Goal: Transaction & Acquisition: Obtain resource

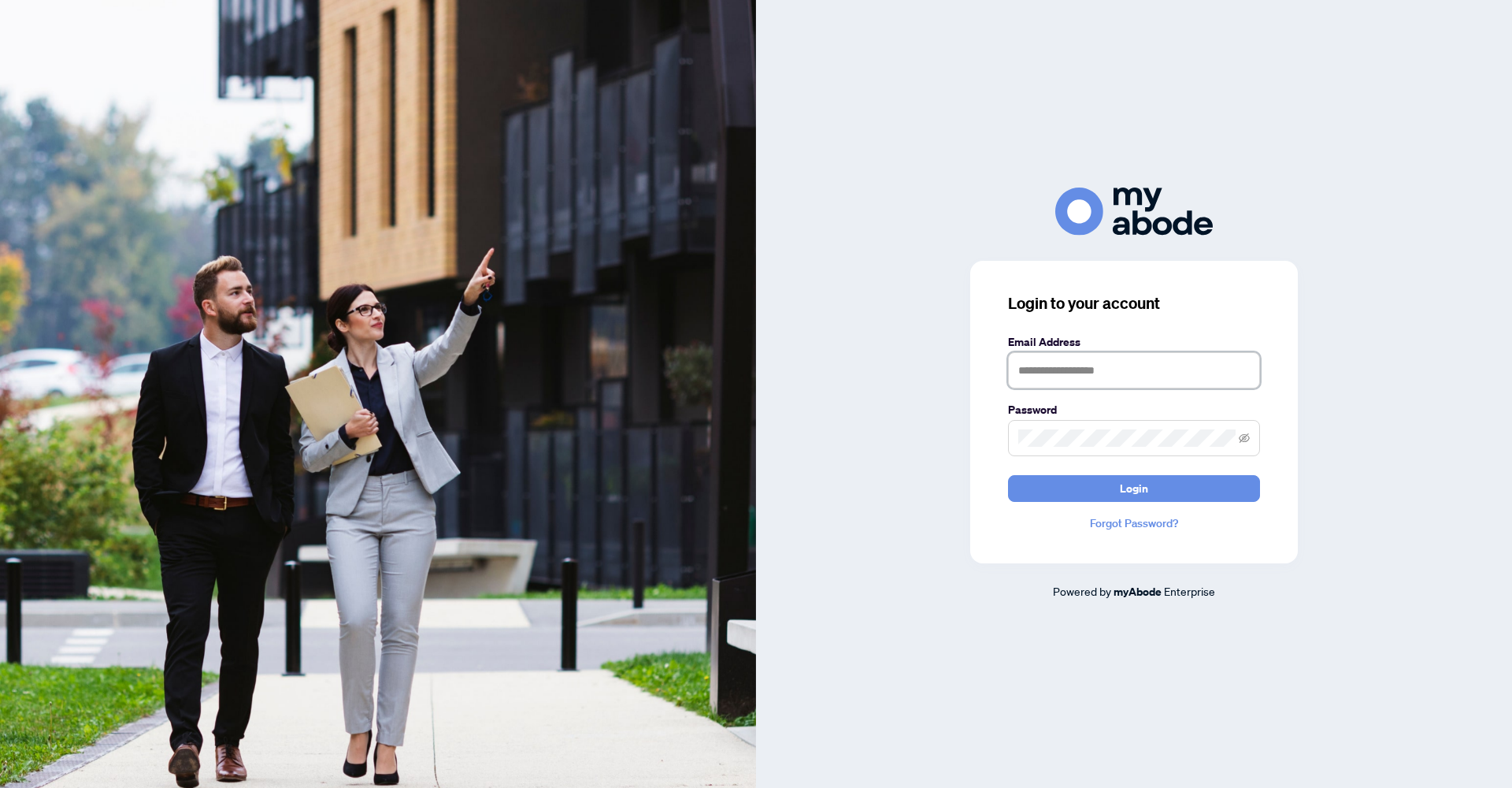
type input "**********"
click at [1127, 496] on span "Login" at bounding box center [1134, 488] width 29 height 25
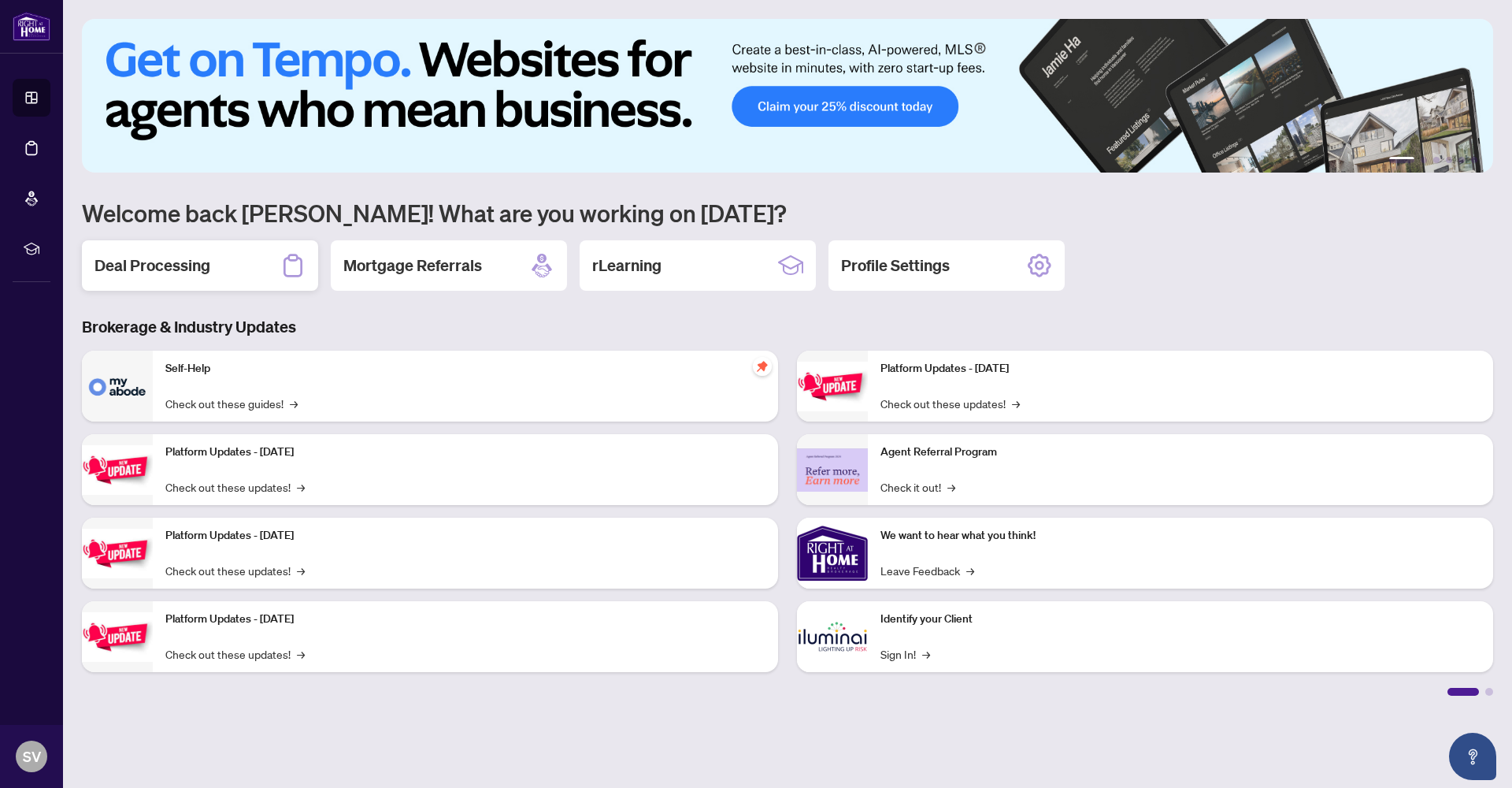
click at [179, 267] on h2 "Deal Processing" at bounding box center [152, 265] width 115 height 22
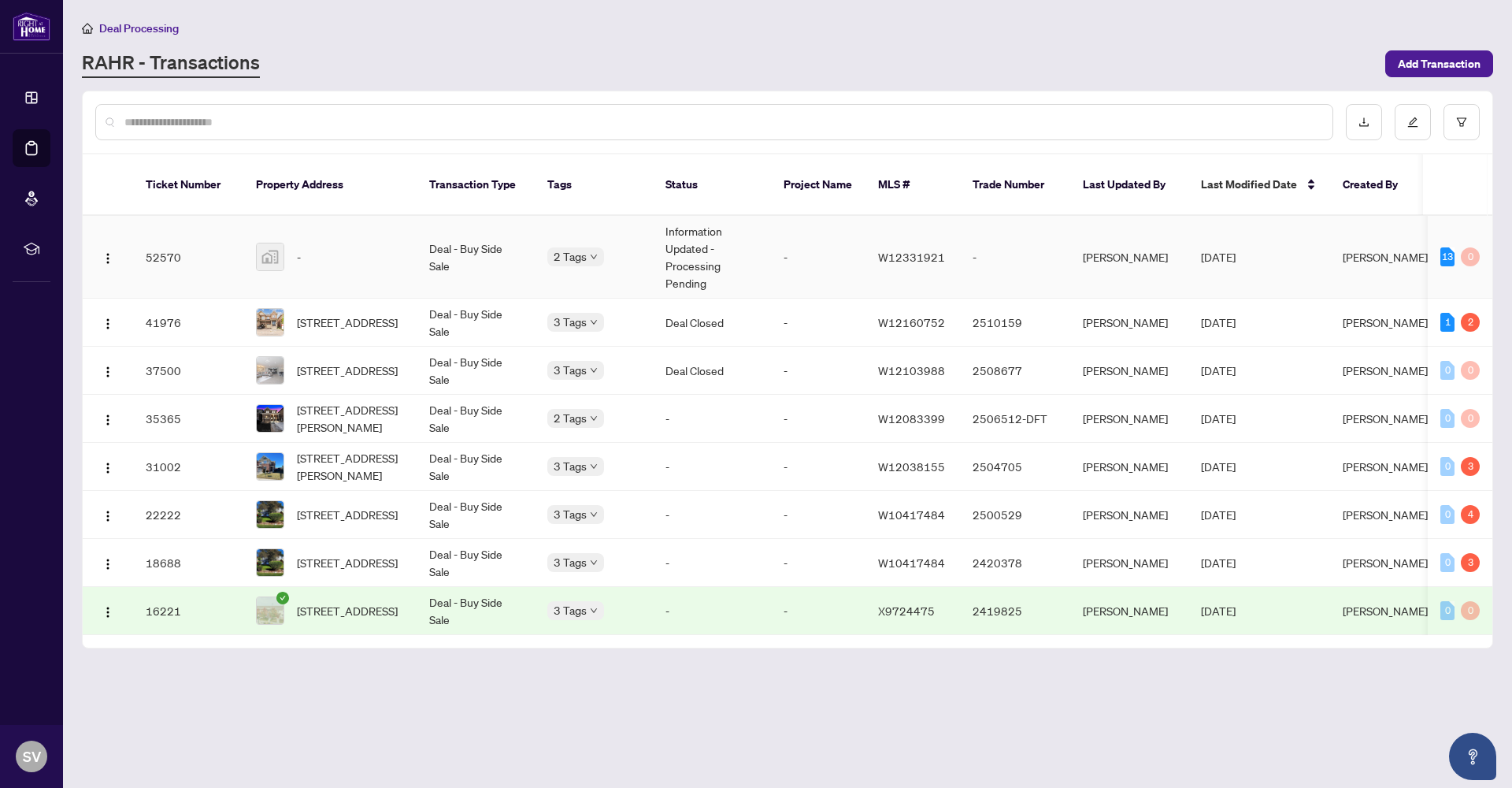
click at [675, 238] on td "Information Updated - Processing Pending" at bounding box center [712, 257] width 118 height 82
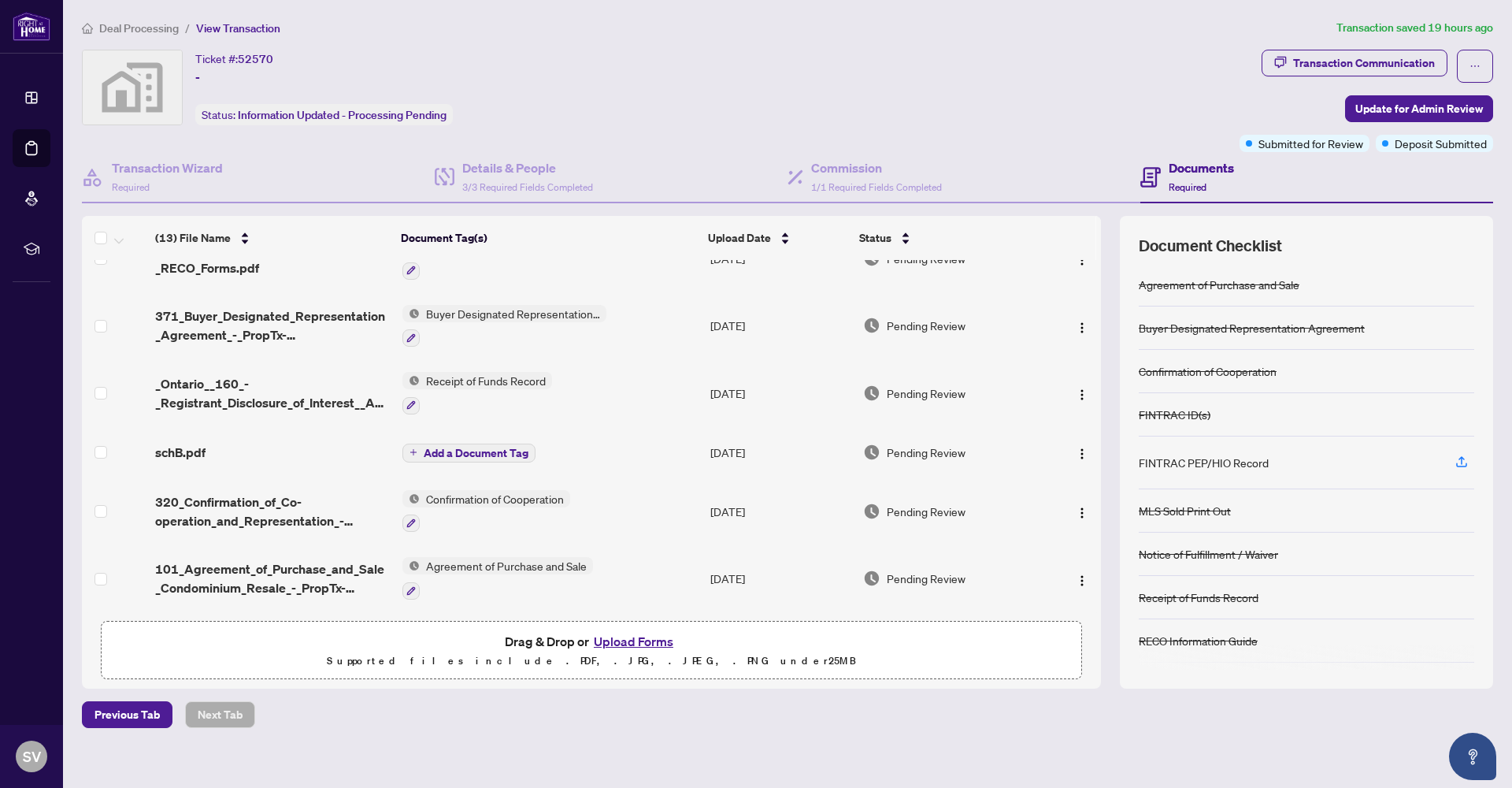
scroll to position [301, 0]
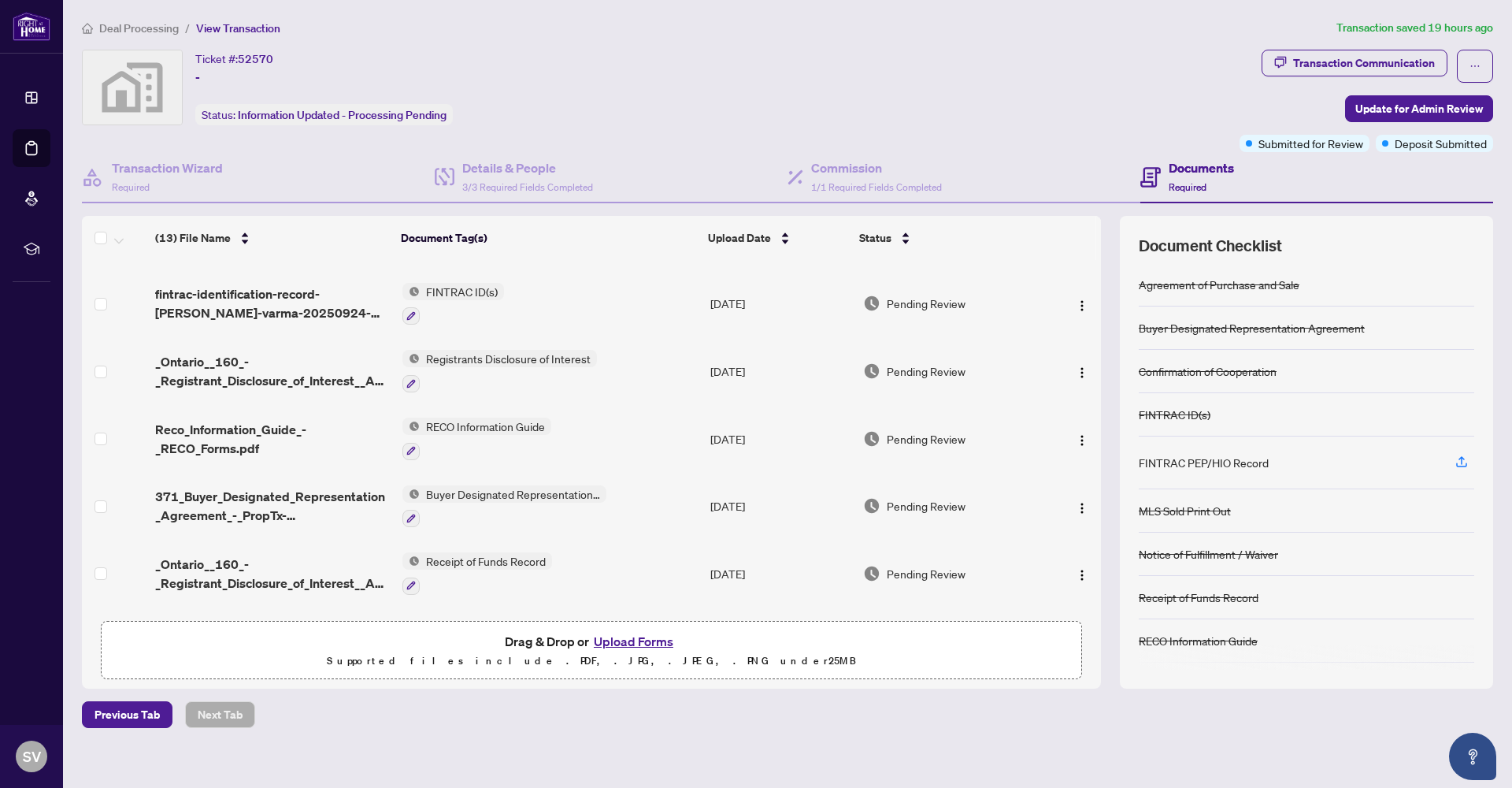
click at [496, 352] on span "Registrants Disclosure of Interest" at bounding box center [508, 358] width 177 height 17
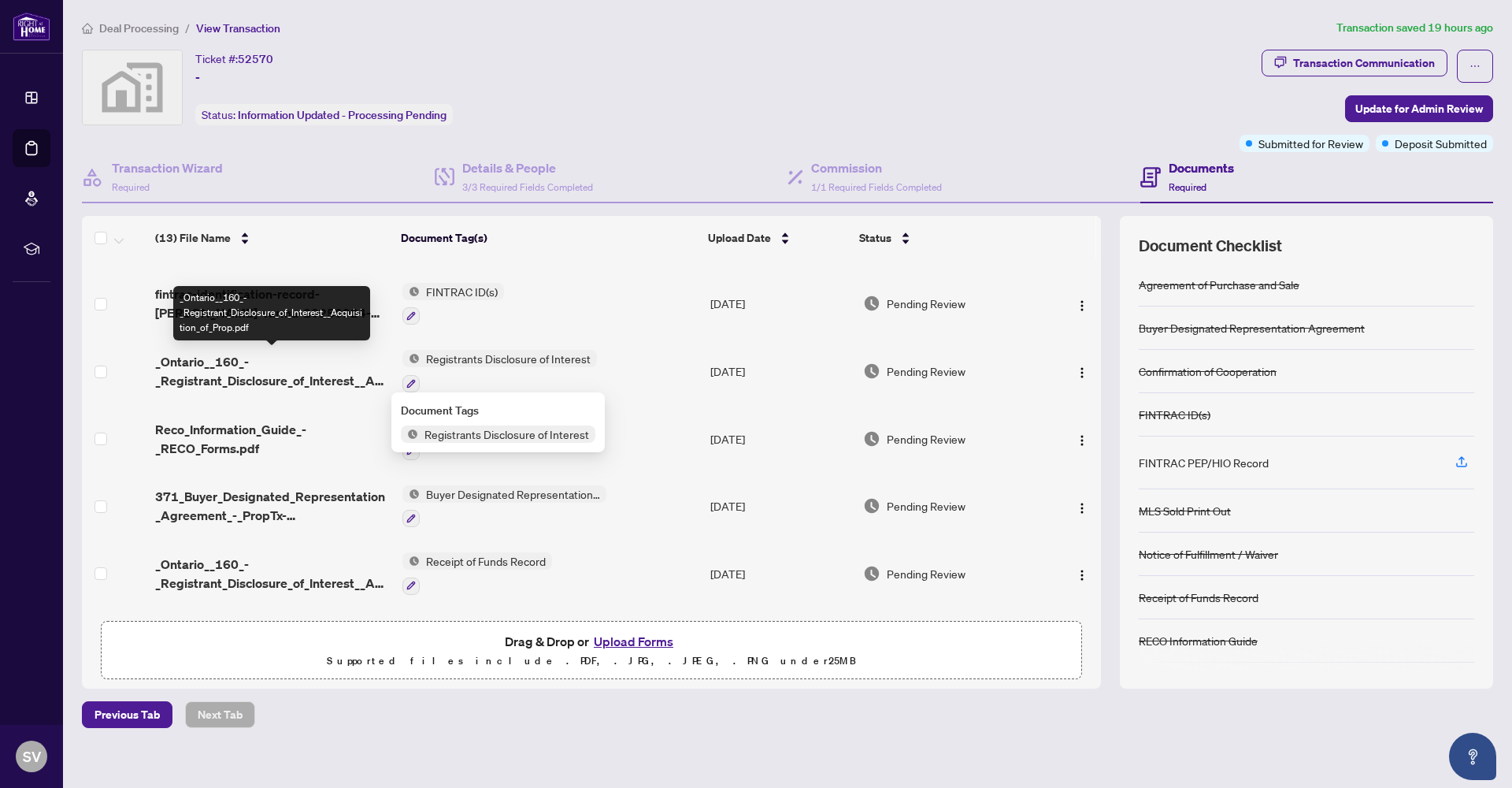
click at [304, 374] on span "_Ontario__160_-_Registrant_Disclosure_of_Interest__Acquisition_of_Prop.pdf" at bounding box center [273, 371] width 234 height 38
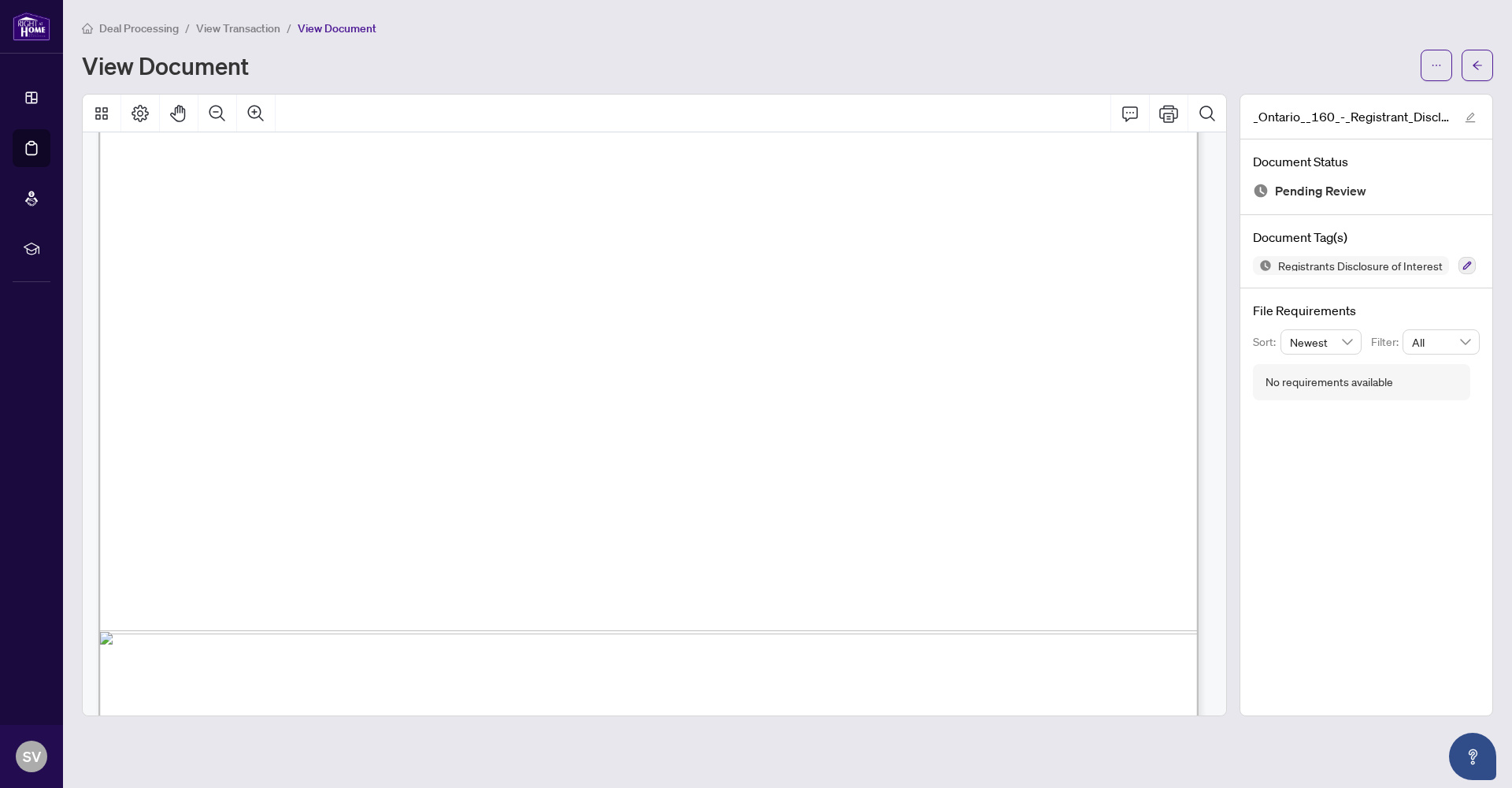
scroll to position [873, 0]
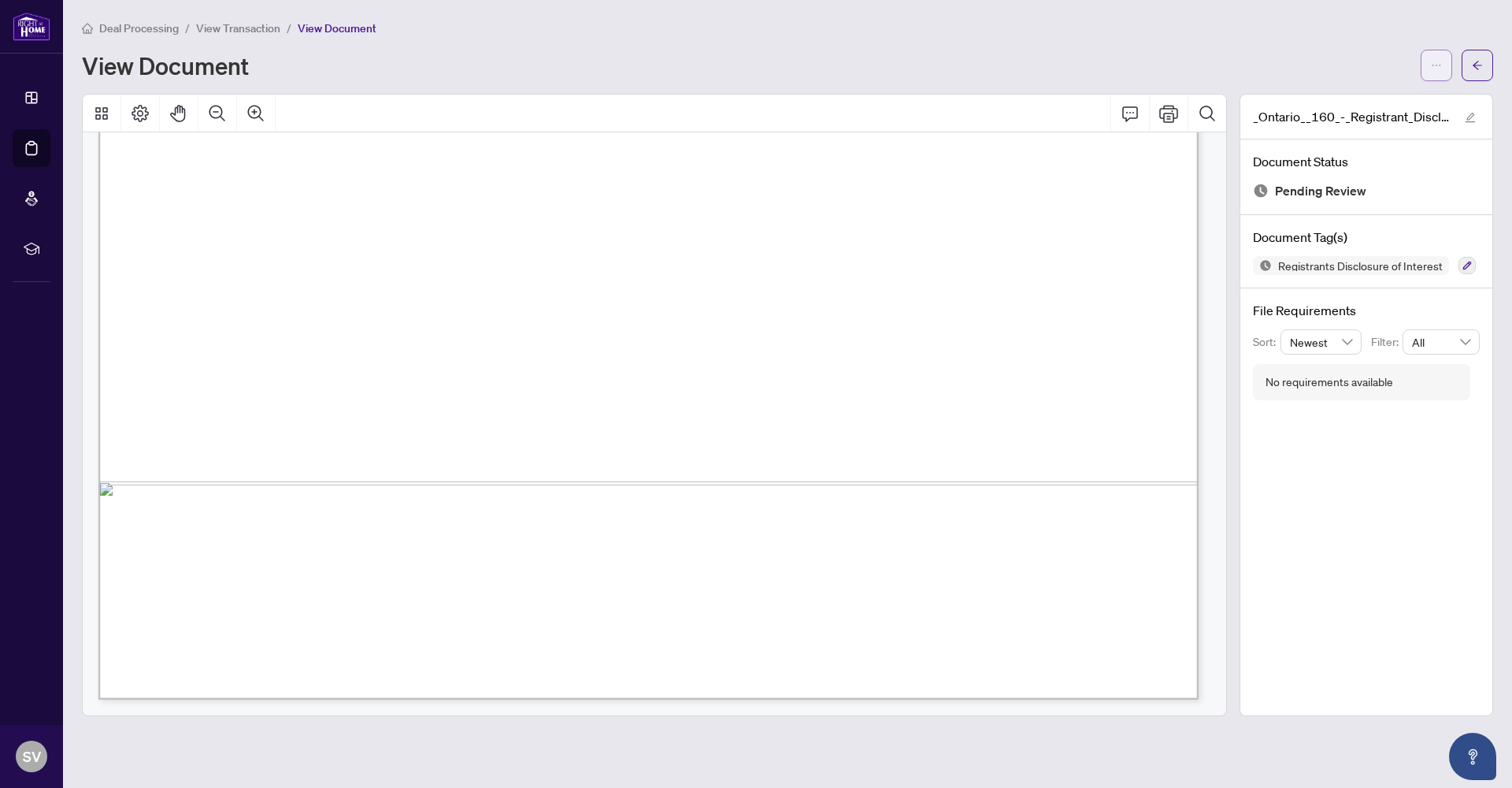
click at [1436, 70] on icon "ellipsis" at bounding box center [1436, 65] width 11 height 11
click at [1348, 104] on span "Download" at bounding box center [1380, 98] width 120 height 17
